Goal: Information Seeking & Learning: Find specific fact

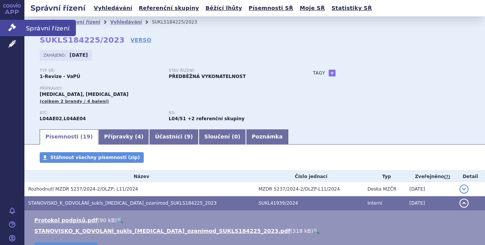
drag, startPoint x: 10, startPoint y: 32, endPoint x: 17, endPoint y: 32, distance: 7.2
click at [10, 32] on link "Správní řízení" at bounding box center [12, 28] width 24 height 16
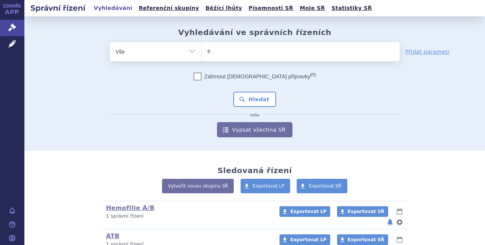
type input "el"
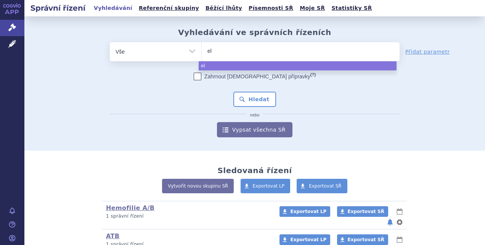
type input "elt"
type input "eltr"
type input "eltrom"
type input "eltromb"
type input "eltrombo"
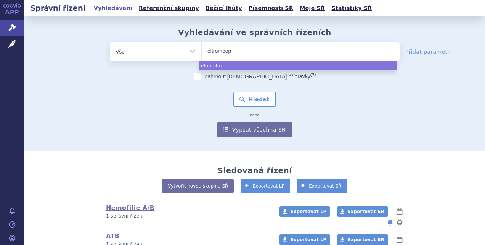
type input "eltrombopa"
type input "[MEDICAL_DATA]"
select select "eltrombopag"
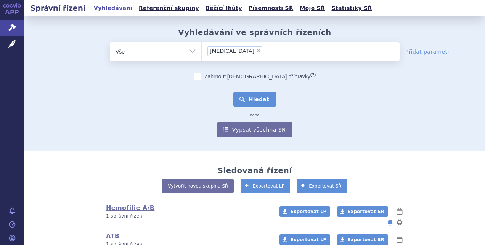
click at [247, 102] on button "Hledat" at bounding box center [254, 99] width 43 height 15
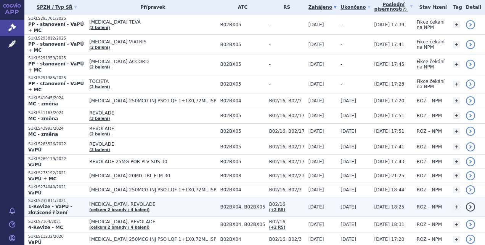
scroll to position [76, 0]
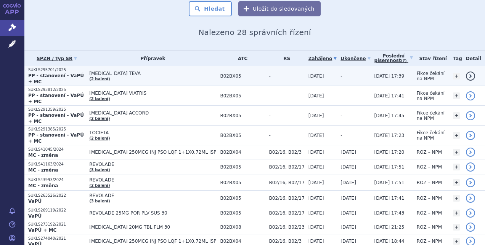
click at [59, 72] on p "SUKLS295701/2025" at bounding box center [56, 69] width 57 height 5
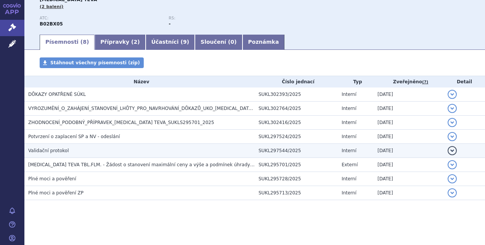
scroll to position [95, 0]
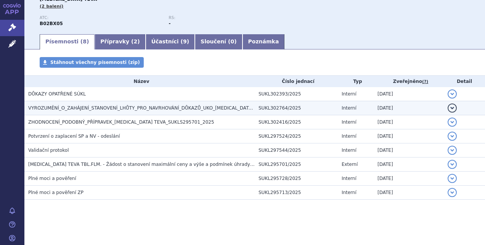
click at [93, 107] on span "VYROZUMĚNÍ_O_ZAHÁJENÍ_STANOVENÍ_LHŮTY_PRO_NAVRHOVÁNÍ_DŮKAZŮ_UKO_ELTROMBOPAG TEV…" at bounding box center [171, 108] width 287 height 5
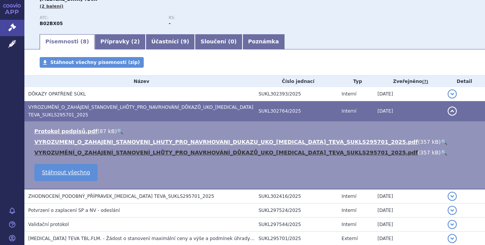
click at [89, 151] on link "VYROZUMĚNÍ_O_ZAHÁJENÍ_STANOVENÍ_LHŮTY_PRO_NAVRHOVÁNÍ_DŮKAZŮ_UKO_ELTROMBOPAG_TEV…" at bounding box center [225, 153] width 383 height 6
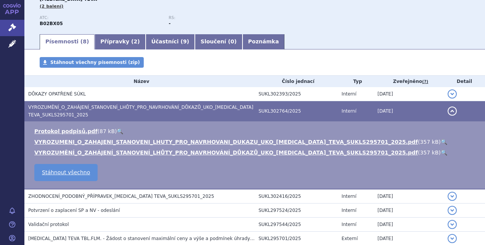
click at [441, 151] on link "🔍" at bounding box center [444, 153] width 6 height 6
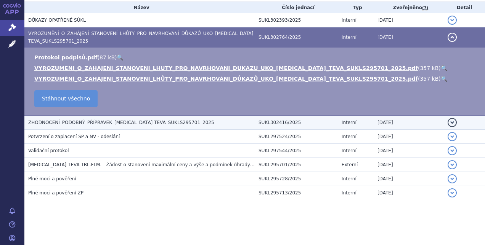
click at [165, 121] on span "ZHODNOCENÍ_PODOBNÝ_PŘÍPRAVEK_ELTROMBOPAG TEVA_SUKLS295701_2025" at bounding box center [121, 122] width 186 height 5
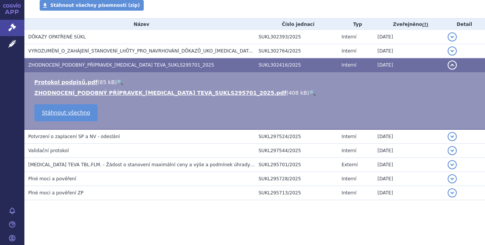
click at [309, 91] on link "🔍" at bounding box center [312, 93] width 6 height 6
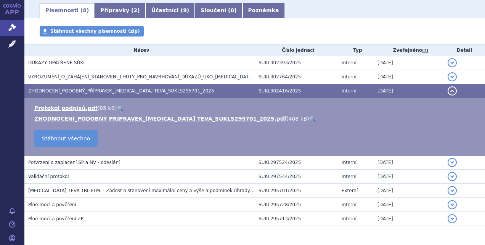
scroll to position [114, 0]
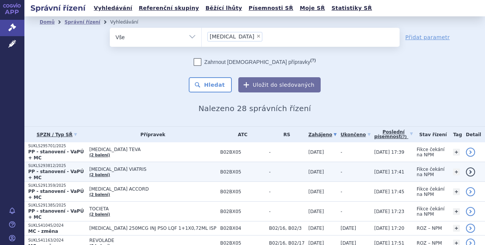
click at [137, 167] on span "[MEDICAL_DATA] VIATRIS" at bounding box center [152, 169] width 127 height 5
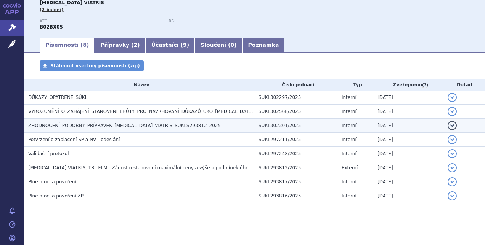
scroll to position [95, 0]
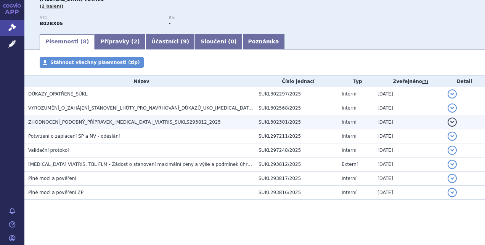
click at [160, 122] on span "ZHODNOCENÍ_PODOBNÝ_PŘÍPRAVEK_[MEDICAL_DATA]_VIATRIS_SUKLS293812_2025" at bounding box center [124, 122] width 193 height 5
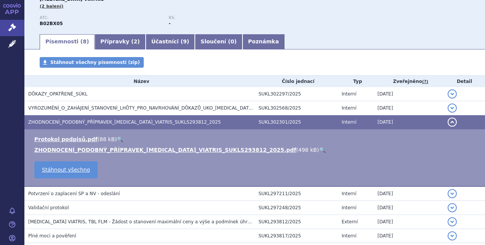
click at [319, 151] on link "🔍" at bounding box center [322, 150] width 6 height 6
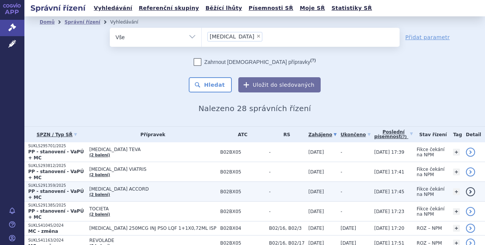
drag, startPoint x: 70, startPoint y: 179, endPoint x: 124, endPoint y: 180, distance: 54.1
click at [70, 183] on p "SUKLS291359/2025" at bounding box center [56, 185] width 57 height 5
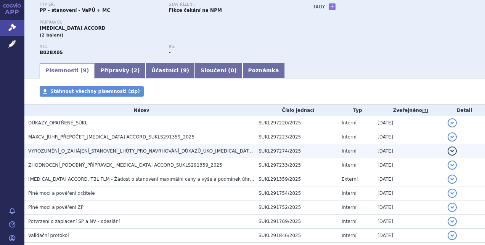
scroll to position [76, 0]
